Goal: Task Accomplishment & Management: Manage account settings

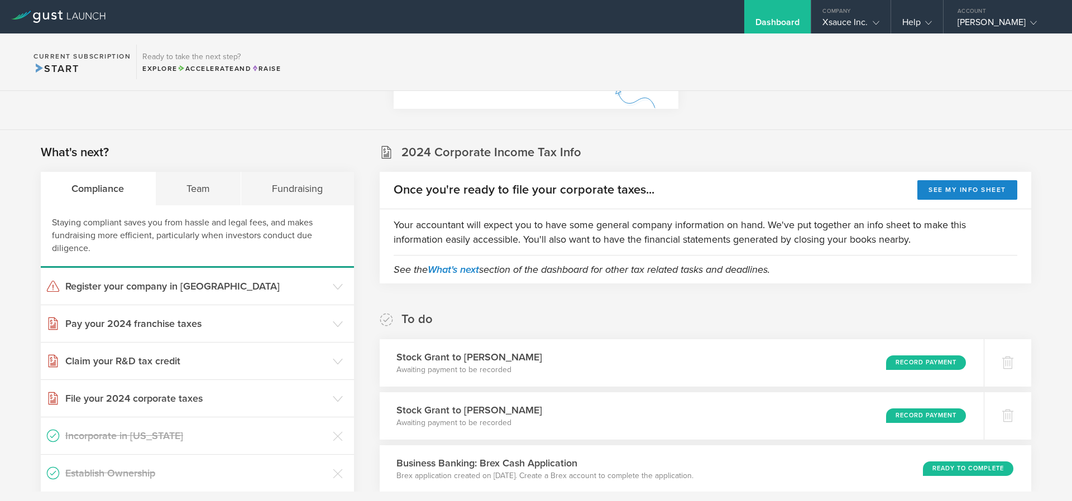
scroll to position [335, 0]
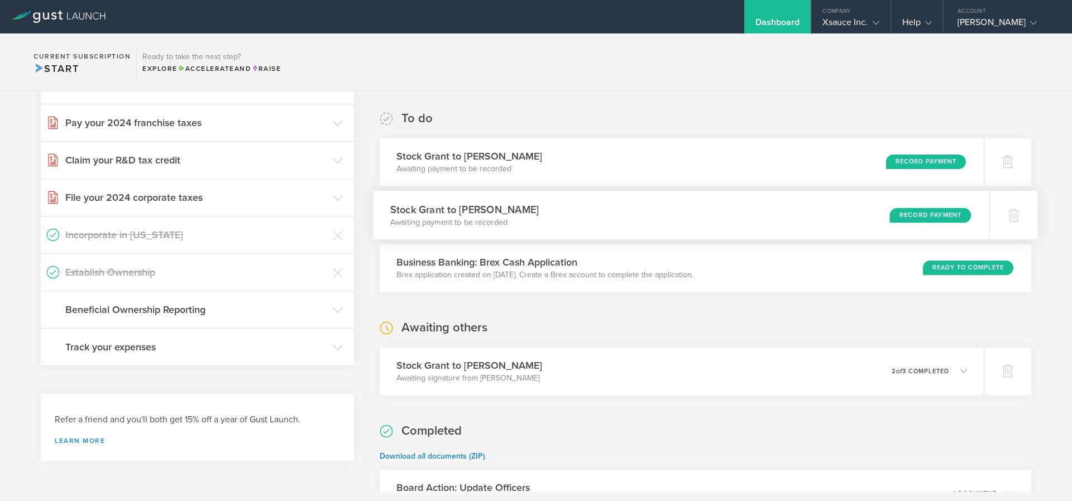
click at [510, 211] on h3 "Stock Grant to [PERSON_NAME]" at bounding box center [464, 209] width 148 height 15
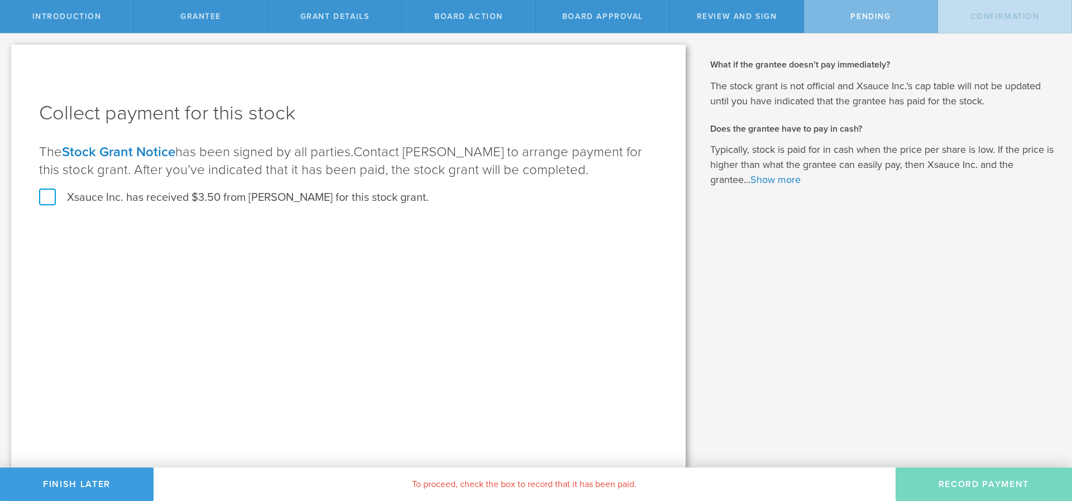
click at [43, 198] on label "Xsauce Inc. has received $3.50 from Nicolas Hubner for this stock grant." at bounding box center [234, 197] width 390 height 15
click at [0, 0] on input "Xsauce Inc. has received $3.50 from Nicolas Hubner for this stock grant." at bounding box center [0, 0] width 0 height 0
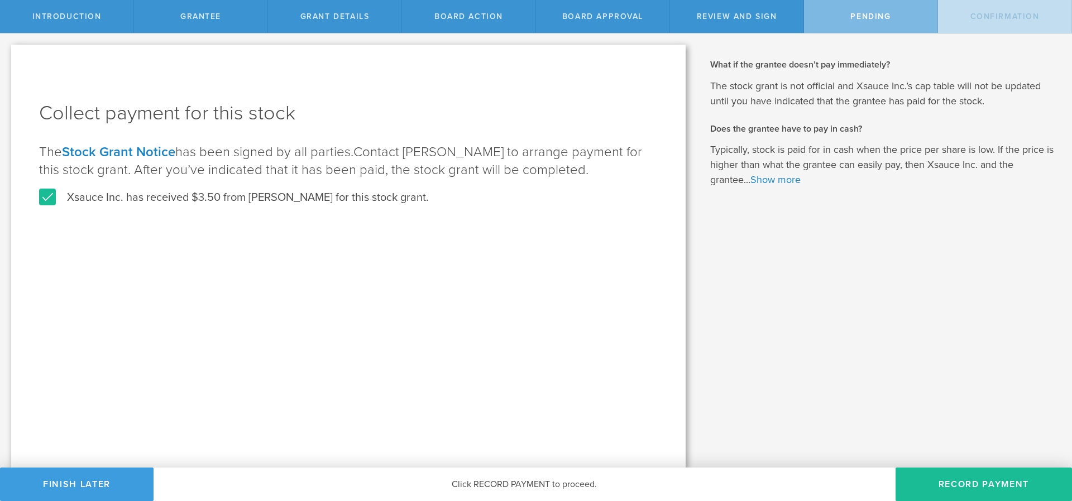
click at [50, 199] on label "Xsauce Inc. has received $3.50 from Nicolas Hubner for this stock grant." at bounding box center [234, 197] width 390 height 15
click at [0, 0] on input "Xsauce Inc. has received $3.50 from Nicolas Hubner for this stock grant." at bounding box center [0, 0] width 0 height 0
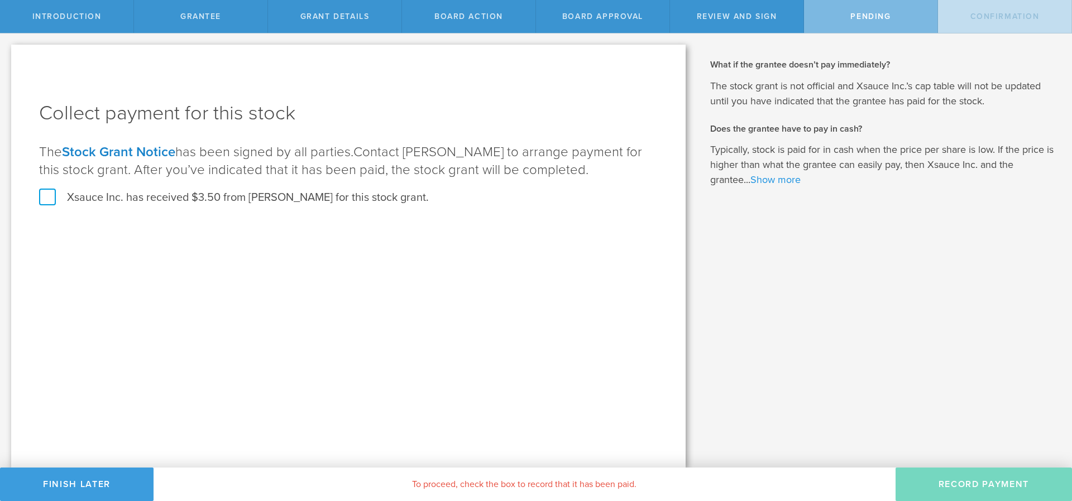
click at [778, 179] on link "Show more" at bounding box center [775, 180] width 50 height 12
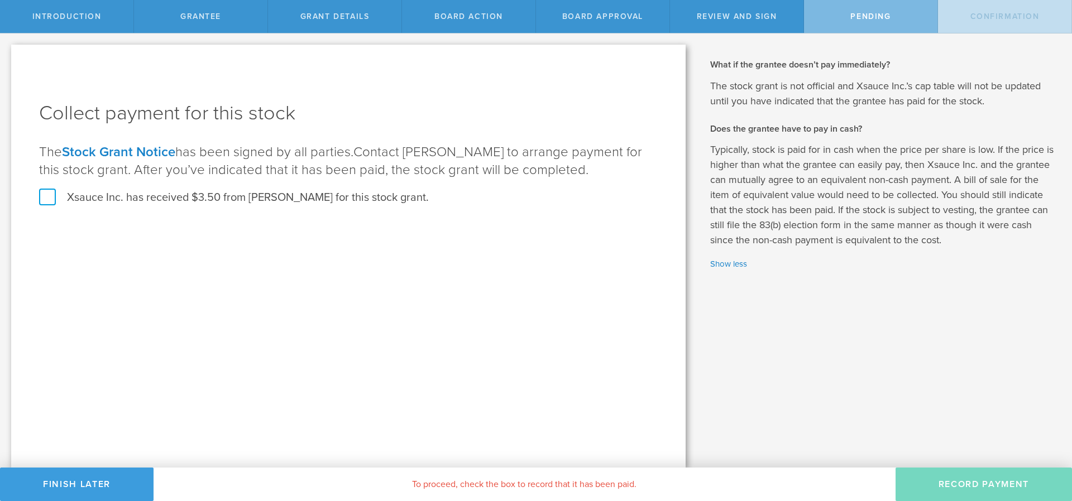
click at [42, 200] on label "Xsauce Inc. has received $3.50 from Nicolas Hubner for this stock grant." at bounding box center [234, 197] width 390 height 15
click at [0, 0] on input "Xsauce Inc. has received $3.50 from Nicolas Hubner for this stock grant." at bounding box center [0, 0] width 0 height 0
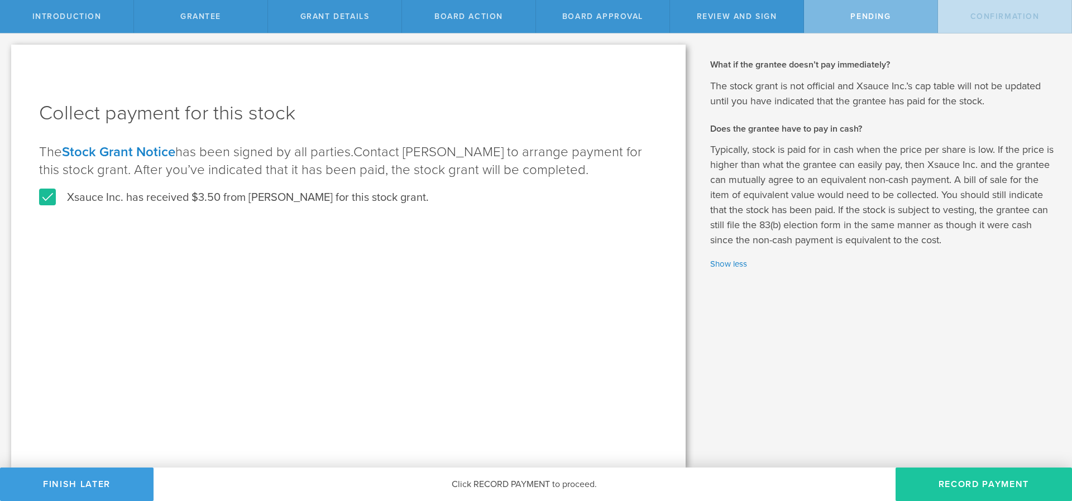
click at [986, 482] on button "Record Payment" at bounding box center [983, 484] width 176 height 33
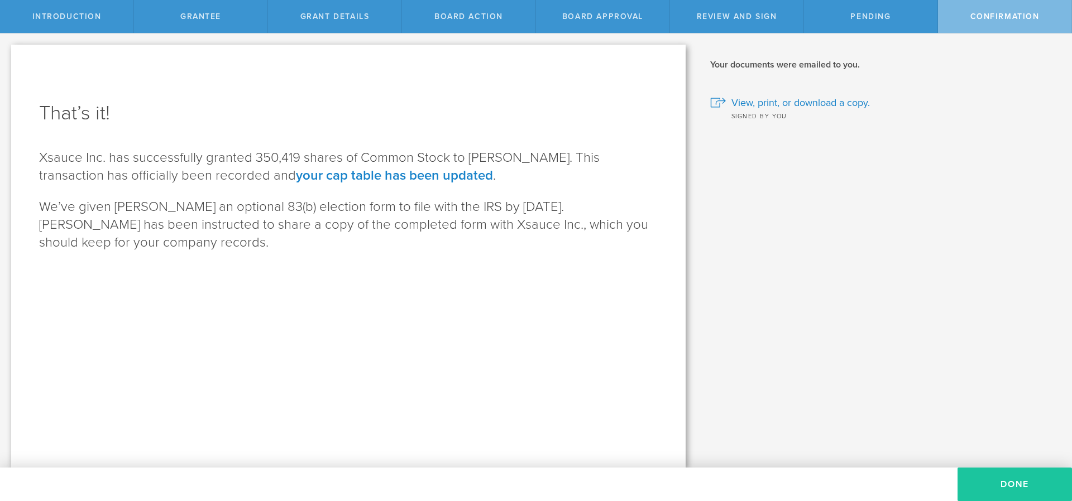
click at [1024, 484] on button "Done" at bounding box center [1014, 484] width 114 height 33
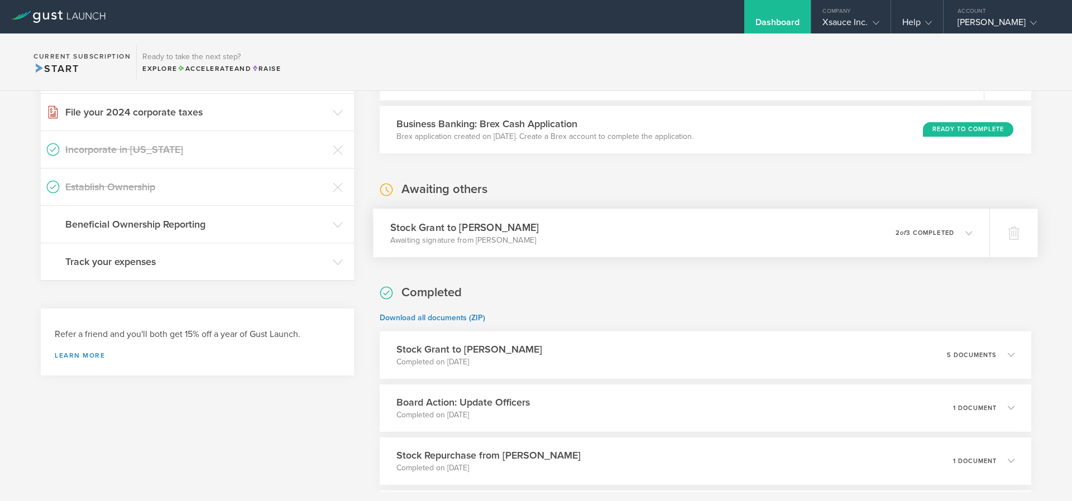
scroll to position [536, 0]
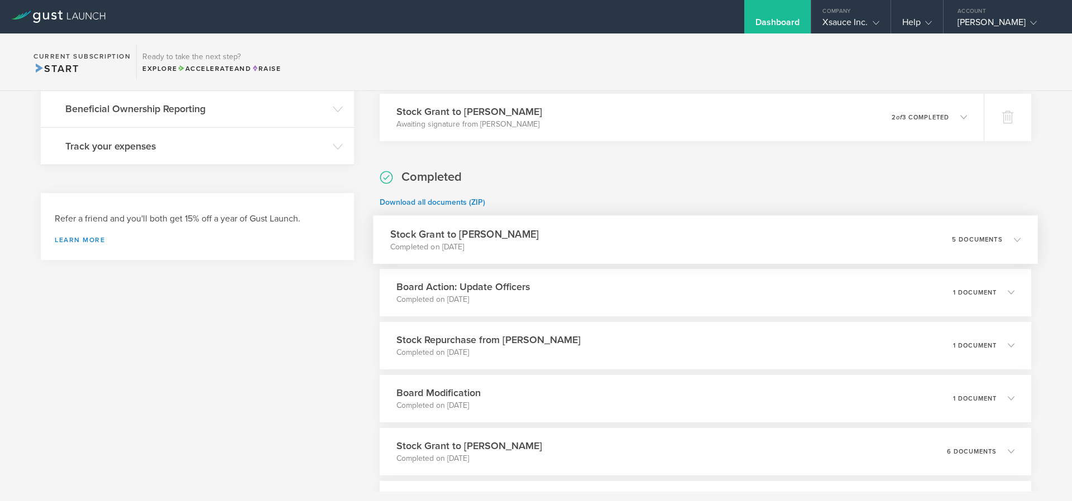
click at [978, 242] on p "5 documents" at bounding box center [977, 239] width 51 height 6
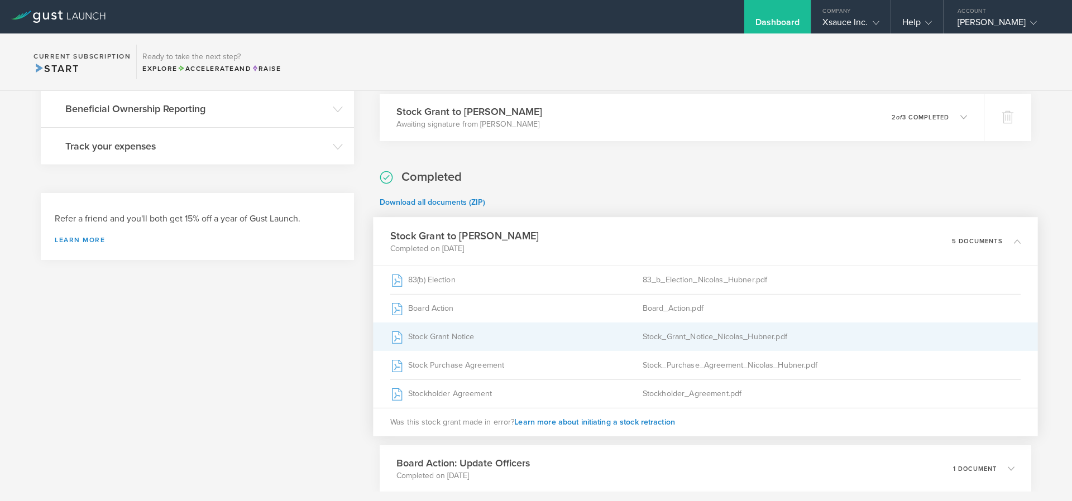
click at [470, 340] on div "Stock Grant Notice" at bounding box center [516, 337] width 252 height 28
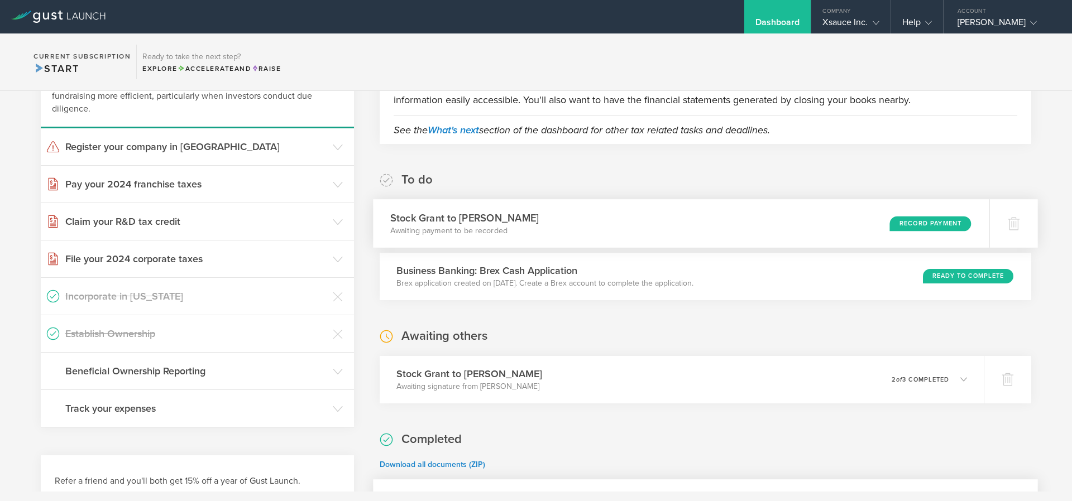
scroll to position [268, 0]
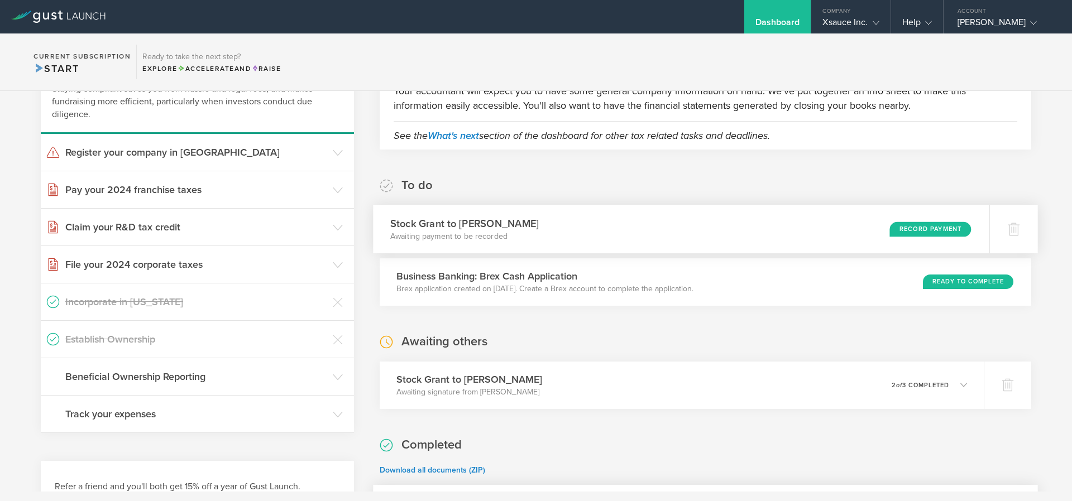
click at [483, 227] on h3 "Stock Grant to [PERSON_NAME]" at bounding box center [464, 223] width 148 height 15
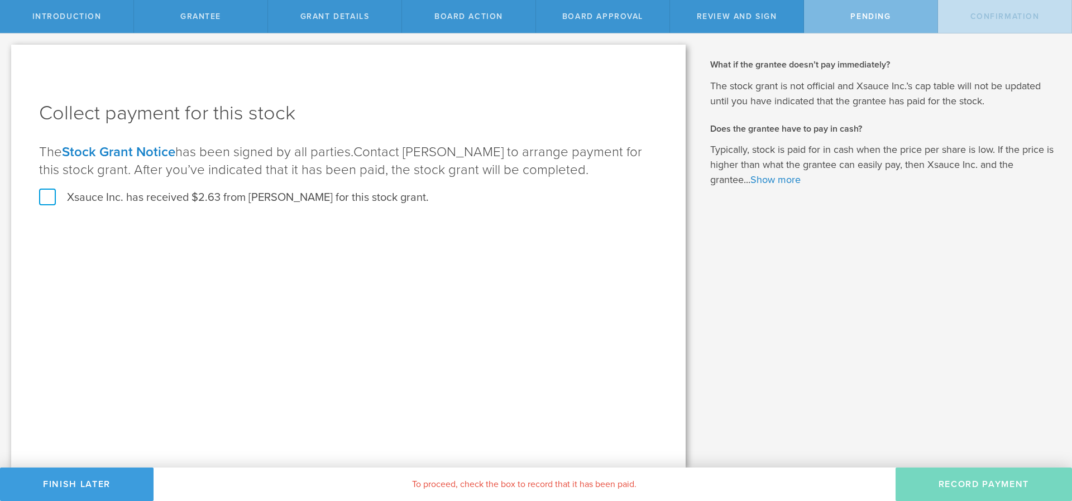
click at [41, 196] on label "Xsauce Inc. has received $2.63 from Austin Jones for this stock grant." at bounding box center [234, 197] width 390 height 15
click at [0, 0] on input "Xsauce Inc. has received $2.63 from Austin Jones for this stock grant." at bounding box center [0, 0] width 0 height 0
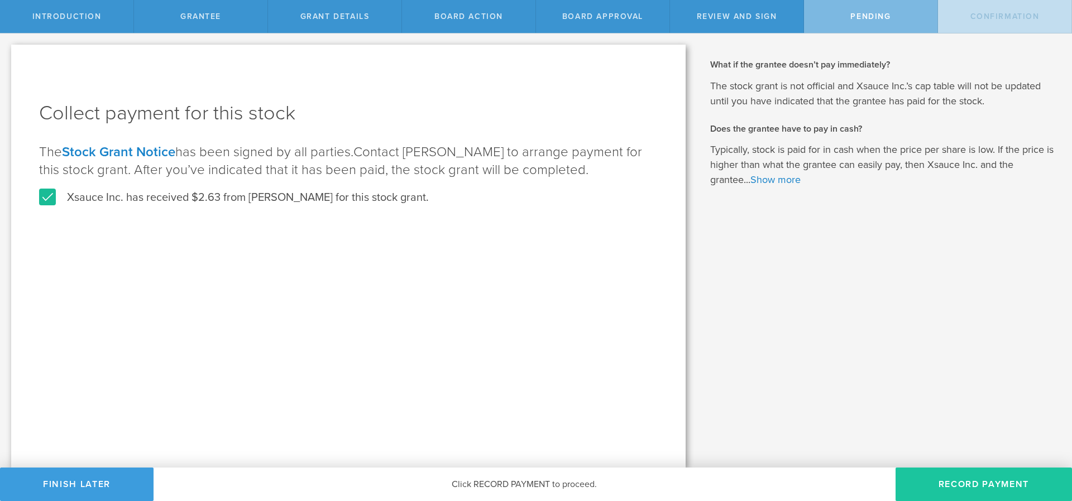
click at [945, 482] on button "Record Payment" at bounding box center [983, 484] width 176 height 33
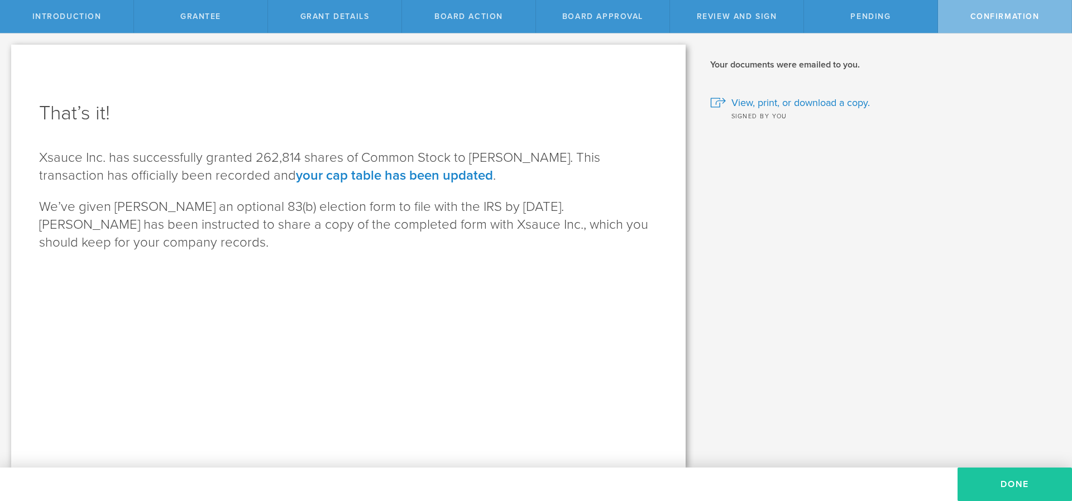
click at [998, 483] on button "Done" at bounding box center [1014, 484] width 114 height 33
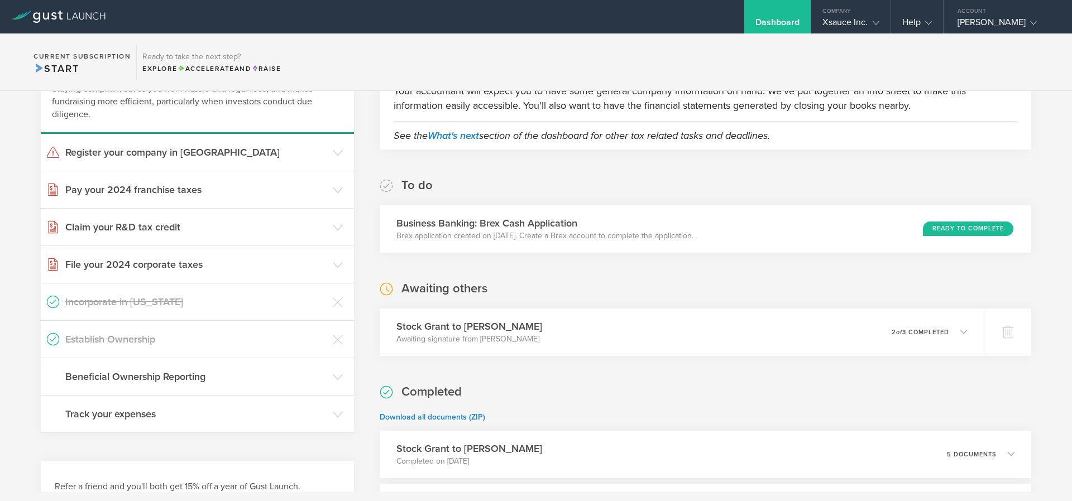
scroll to position [335, 0]
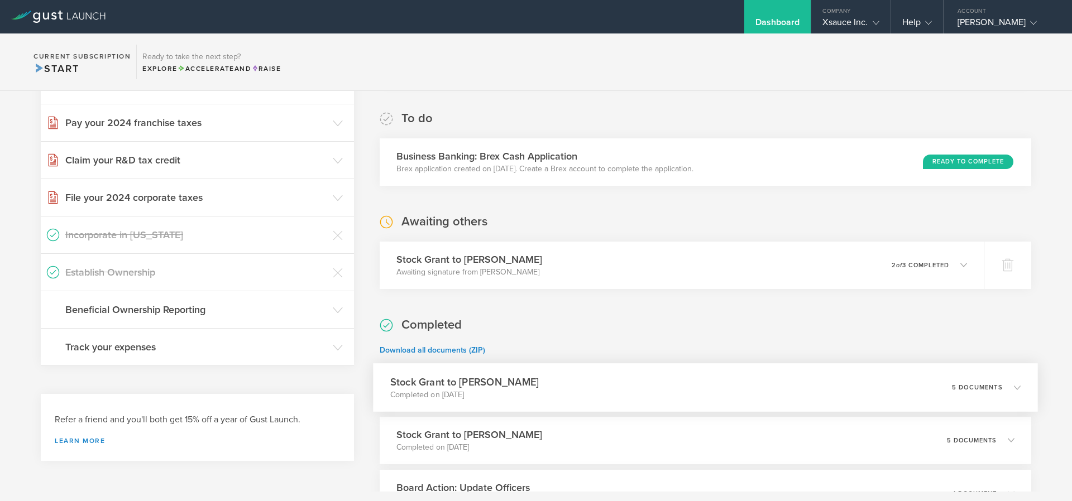
click at [491, 388] on h3 "Stock Grant to [PERSON_NAME]" at bounding box center [464, 382] width 148 height 15
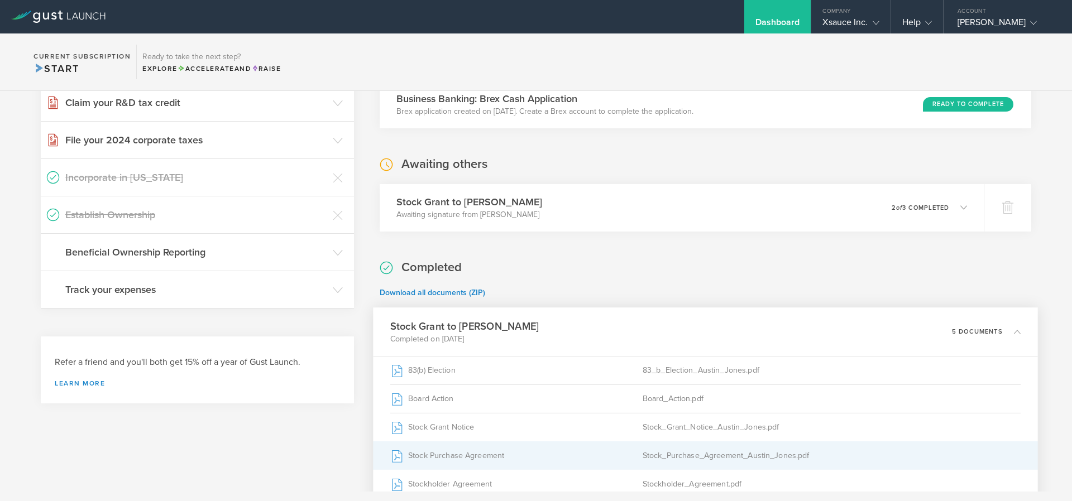
scroll to position [469, 0]
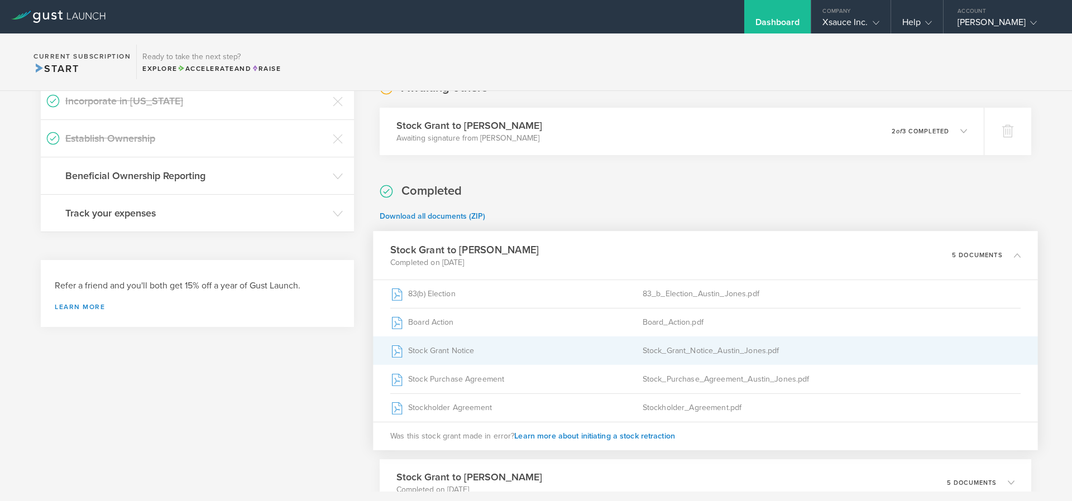
click at [471, 354] on div "Stock Grant Notice" at bounding box center [516, 351] width 252 height 28
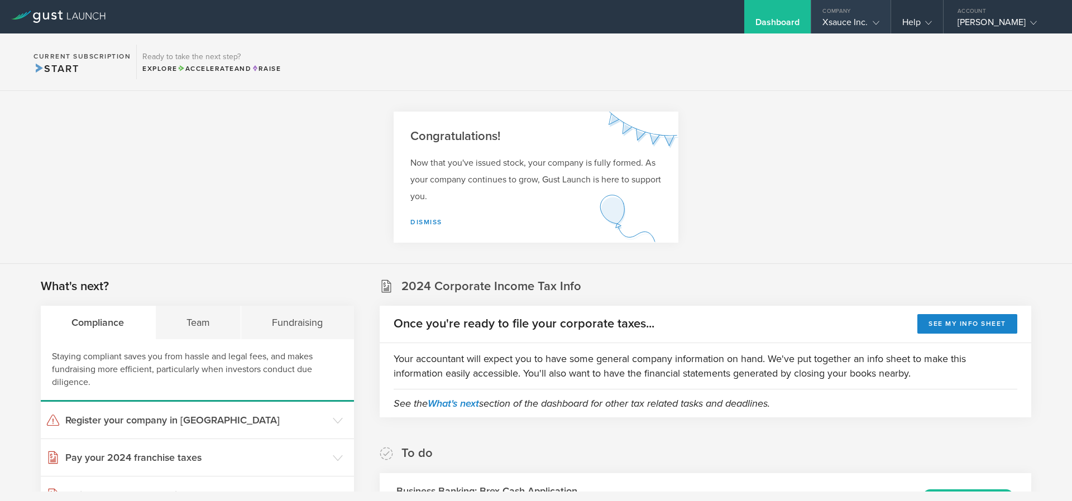
click at [864, 20] on div "Xsauce Inc." at bounding box center [850, 25] width 56 height 17
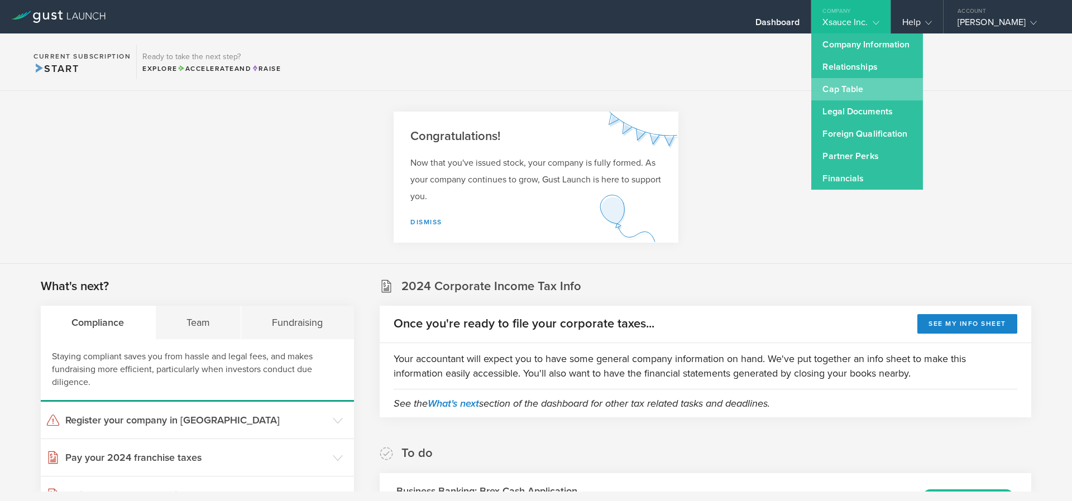
click at [842, 84] on link "Cap Table" at bounding box center [867, 89] width 112 height 22
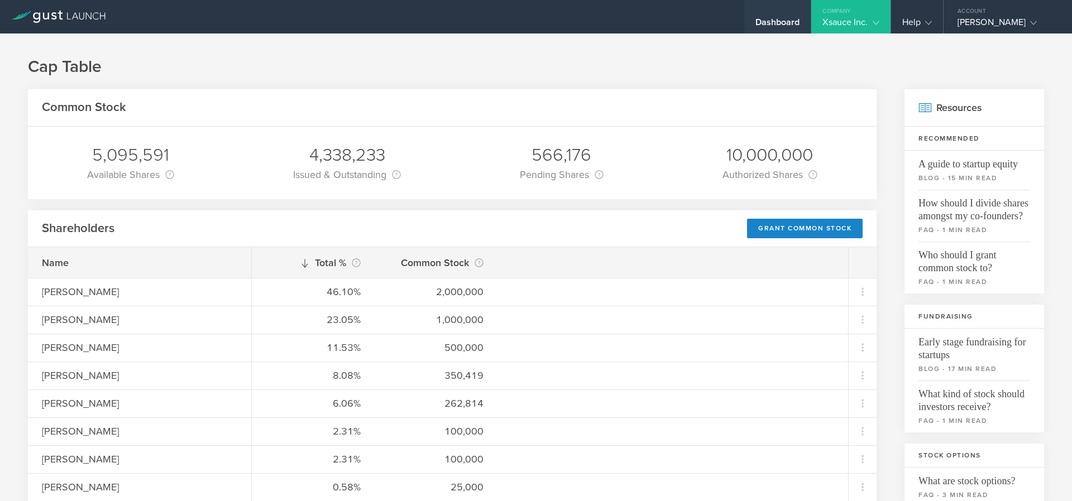
click at [757, 19] on div "Dashboard" at bounding box center [777, 25] width 45 height 17
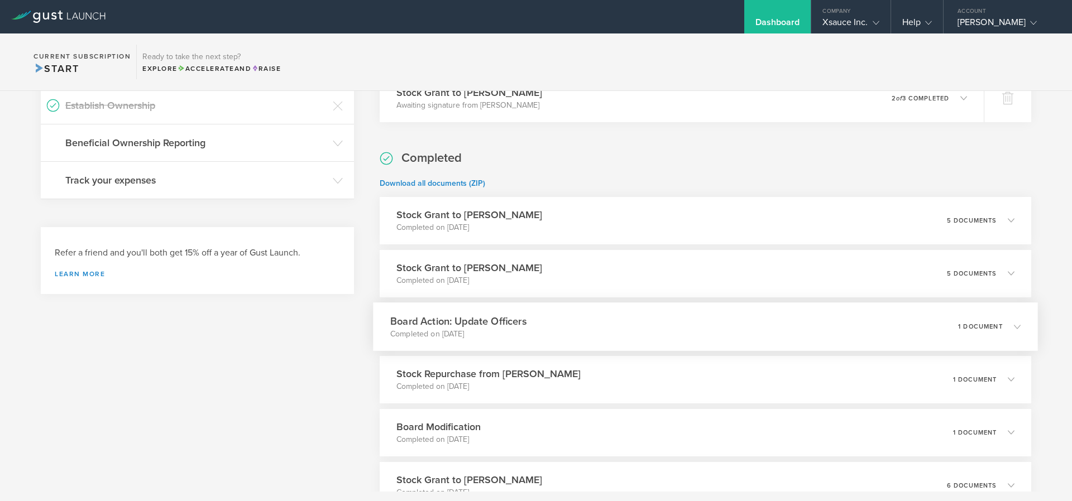
scroll to position [536, 0]
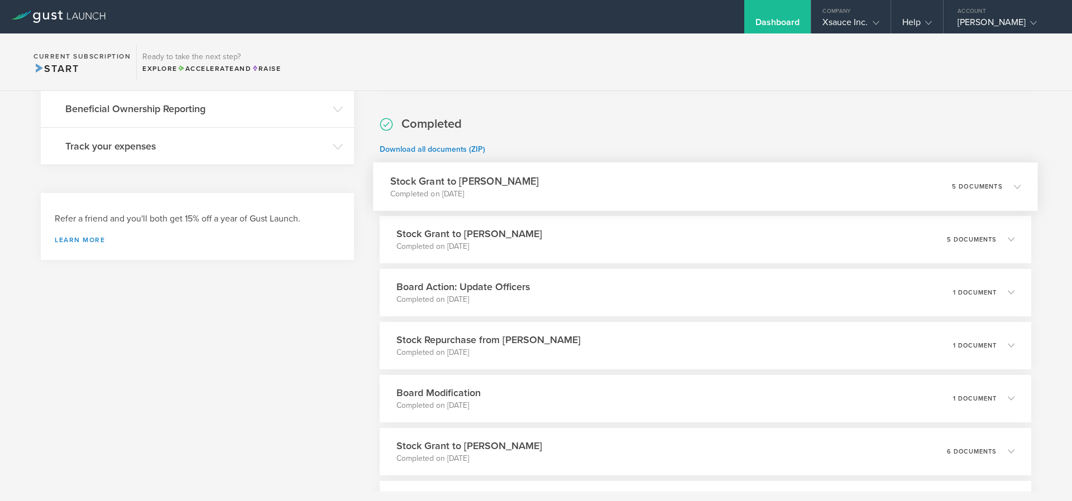
click at [914, 177] on div "Stock Grant to Austin Jones Completed on Sep 16, 2025 5 documents" at bounding box center [705, 186] width 665 height 49
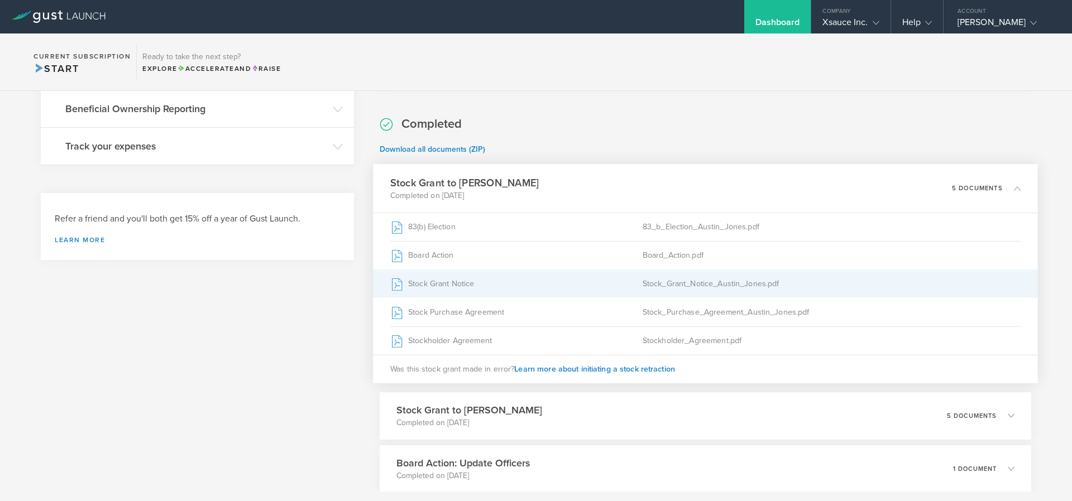
click at [438, 289] on div "Stock Grant Notice" at bounding box center [516, 284] width 252 height 28
